Goal: Task Accomplishment & Management: Use online tool/utility

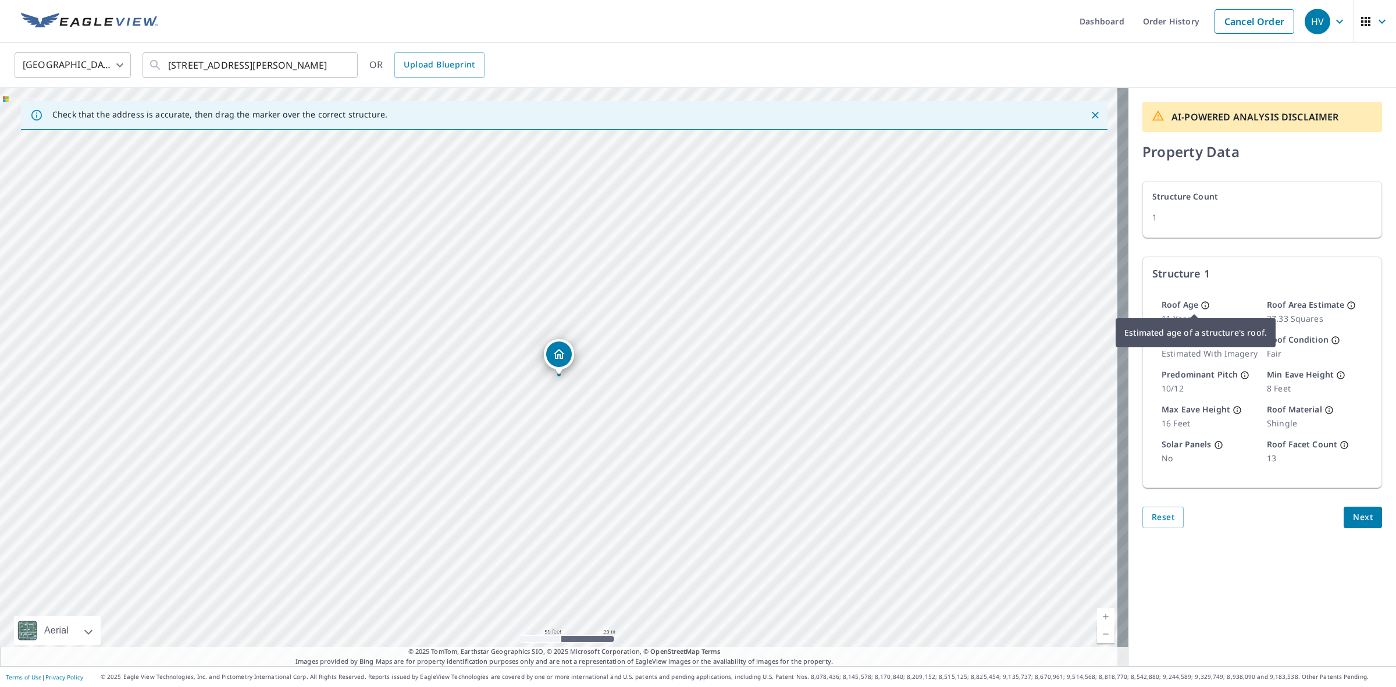
click at [1200, 308] on icon at bounding box center [1204, 305] width 9 height 9
click at [1277, 578] on div "AI-POWERED ANALYSIS DISCLAIMER Property Data Structure Count 1 Structure 1 Roof…" at bounding box center [1262, 377] width 268 height 578
click at [714, 438] on div "[STREET_ADDRESS][PERSON_NAME]" at bounding box center [564, 377] width 1128 height 578
drag, startPoint x: 701, startPoint y: 381, endPoint x: 733, endPoint y: 298, distance: 89.1
click at [733, 298] on div "[STREET_ADDRESS][PERSON_NAME]" at bounding box center [564, 377] width 1128 height 578
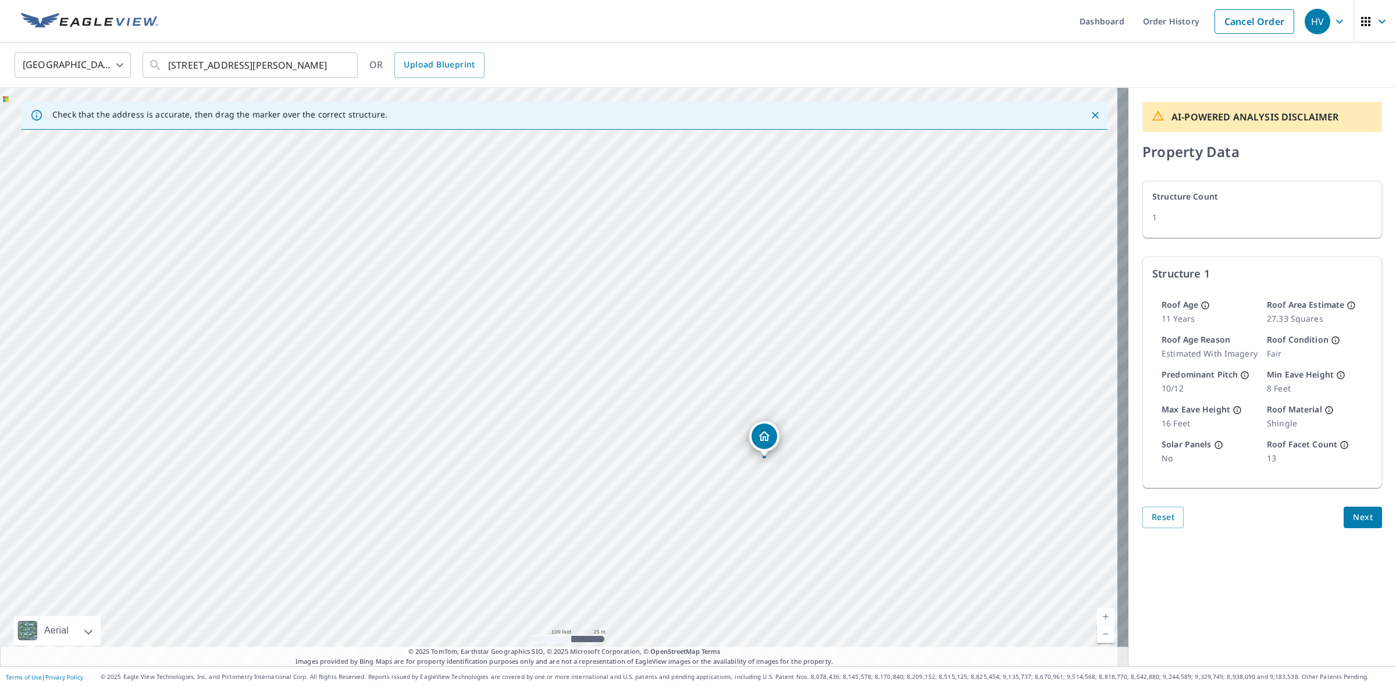
click at [1229, 469] on div "Roof Age [DEMOGRAPHIC_DATA] years Roof Area Estimate 27.33 Squares Roof Age Rea…" at bounding box center [1262, 382] width 220 height 184
click at [1280, 352] on p "fair" at bounding box center [1315, 354] width 96 height 12
click at [1220, 612] on div "AI-POWERED ANALYSIS DISCLAIMER Property Data Structure Count 1 Structure 1 Roof…" at bounding box center [1262, 377] width 268 height 578
drag, startPoint x: 796, startPoint y: 429, endPoint x: 900, endPoint y: 408, distance: 106.8
click at [900, 408] on div "[STREET_ADDRESS][PERSON_NAME]" at bounding box center [564, 377] width 1128 height 578
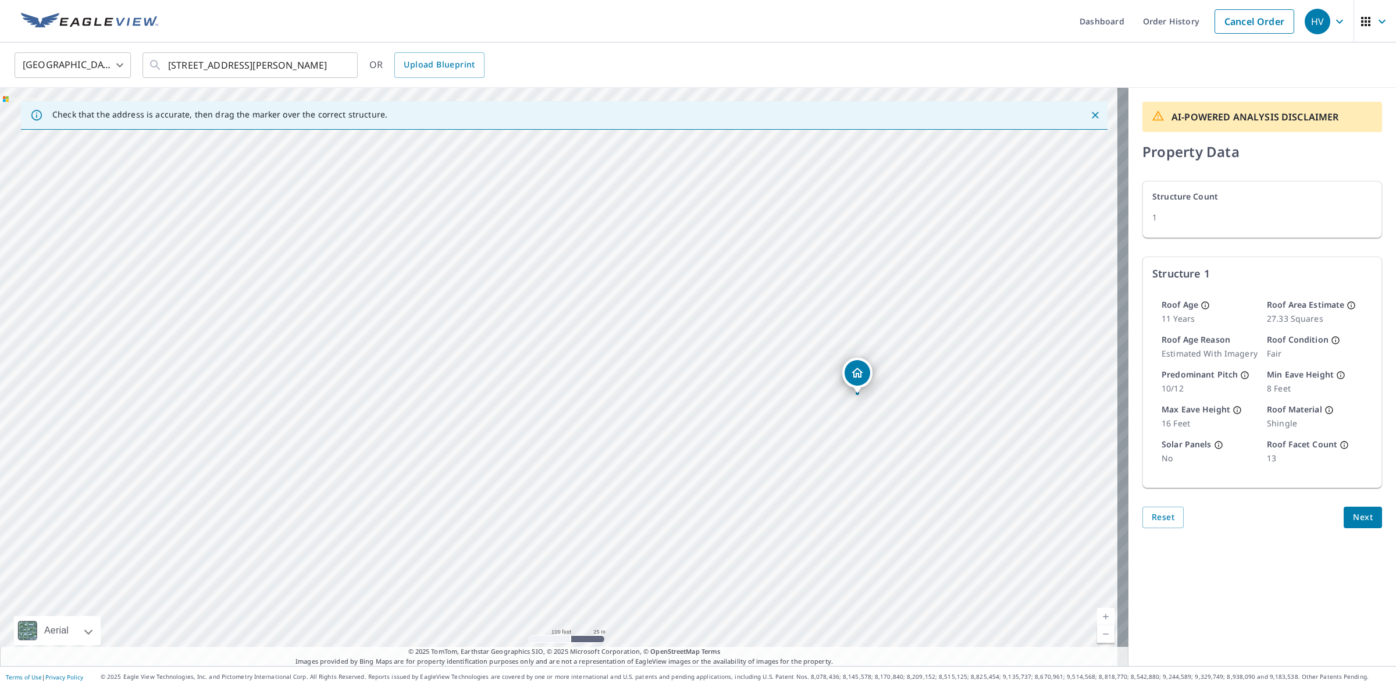
drag, startPoint x: 853, startPoint y: 410, endPoint x: 855, endPoint y: 375, distance: 35.0
drag, startPoint x: 566, startPoint y: 357, endPoint x: 556, endPoint y: 395, distance: 40.2
drag, startPoint x: 711, startPoint y: 576, endPoint x: 714, endPoint y: 566, distance: 10.9
click at [717, 580] on div "[STREET_ADDRESS][PERSON_NAME]" at bounding box center [564, 377] width 1128 height 578
drag, startPoint x: 670, startPoint y: 438, endPoint x: 747, endPoint y: 426, distance: 78.2
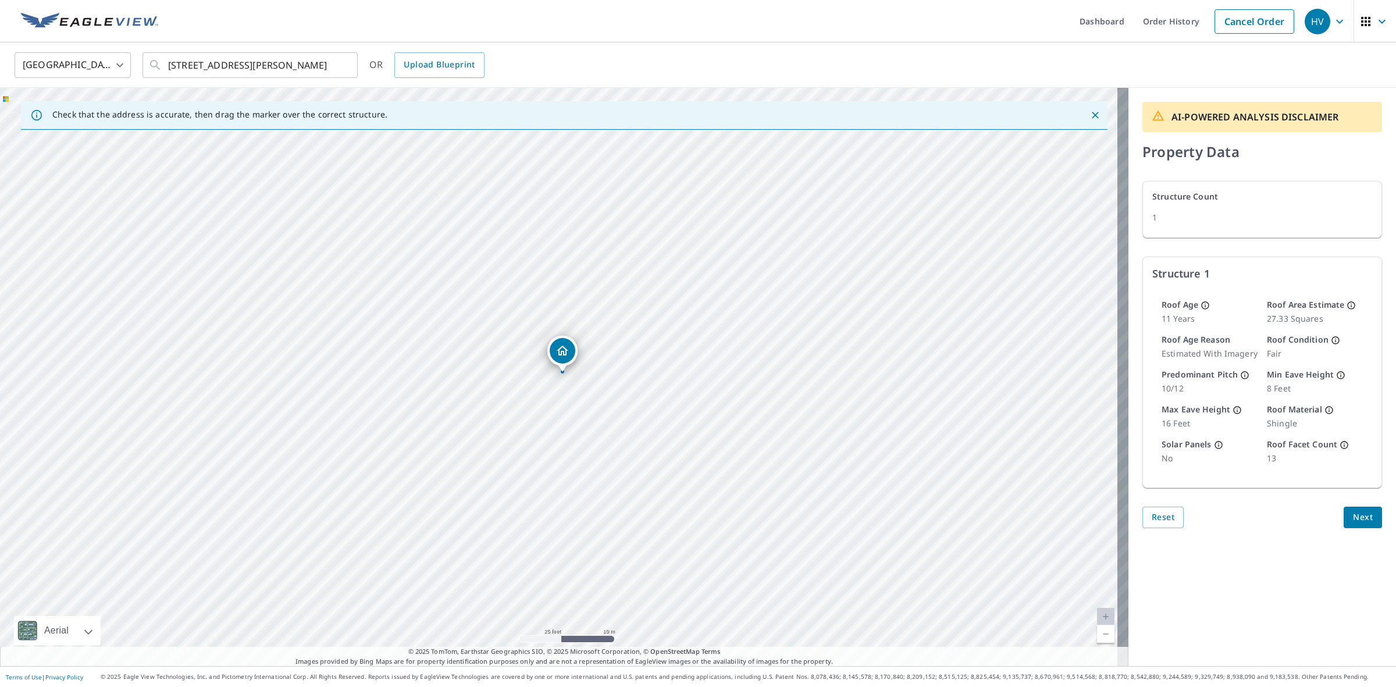
click at [747, 426] on div "[STREET_ADDRESS][PERSON_NAME]" at bounding box center [564, 377] width 1128 height 578
